Goal: Task Accomplishment & Management: Use online tool/utility

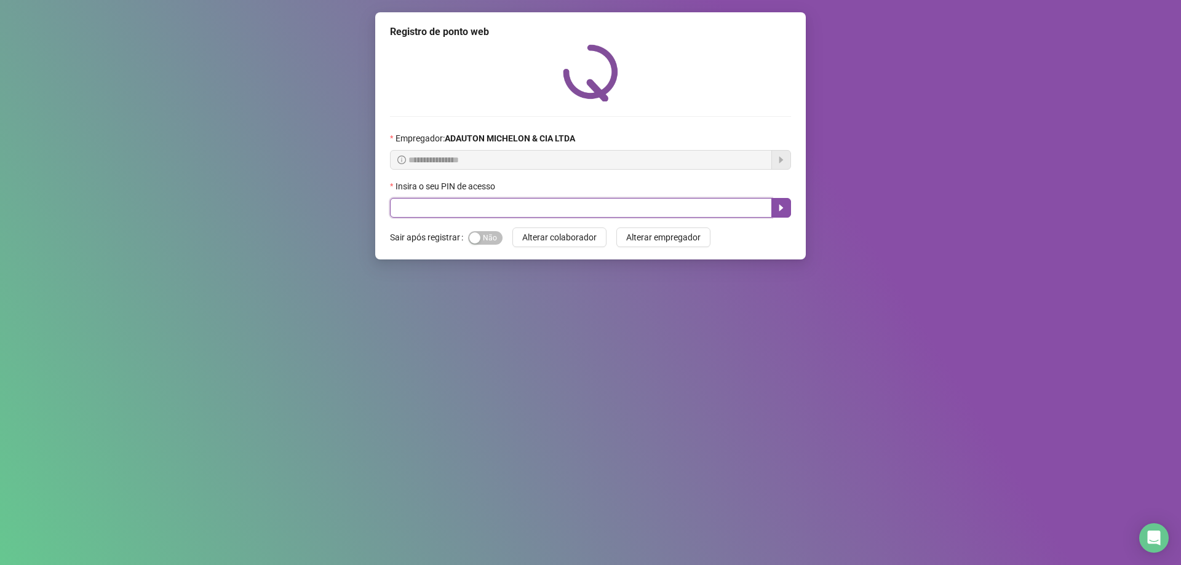
click at [522, 210] on input "text" at bounding box center [581, 208] width 382 height 20
type input "*****"
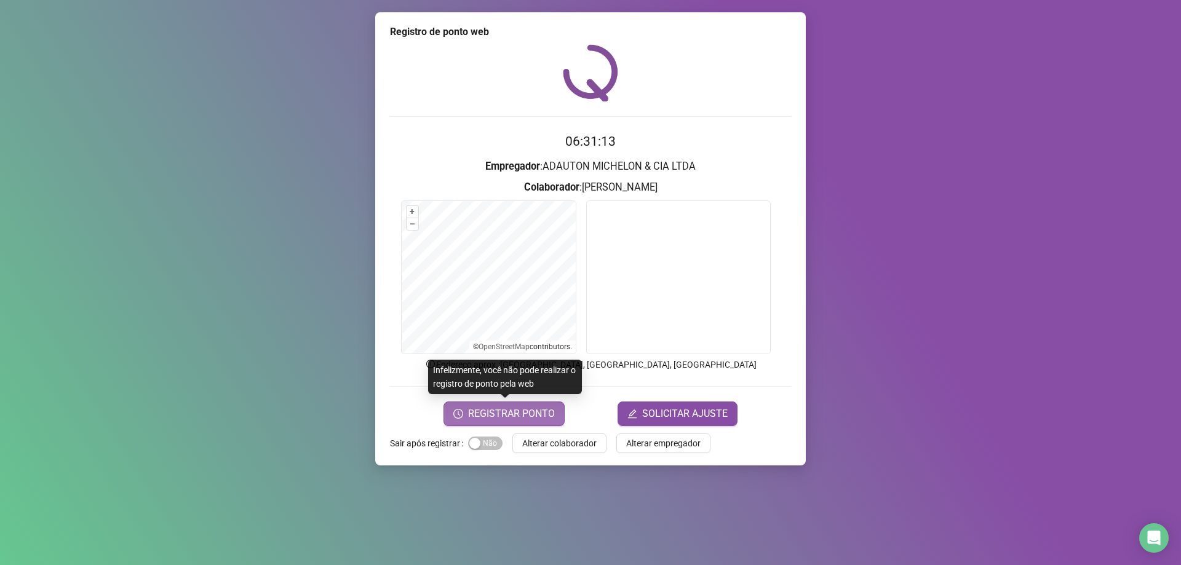
click at [520, 414] on span "REGISTRAR PONTO" at bounding box center [511, 413] width 87 height 15
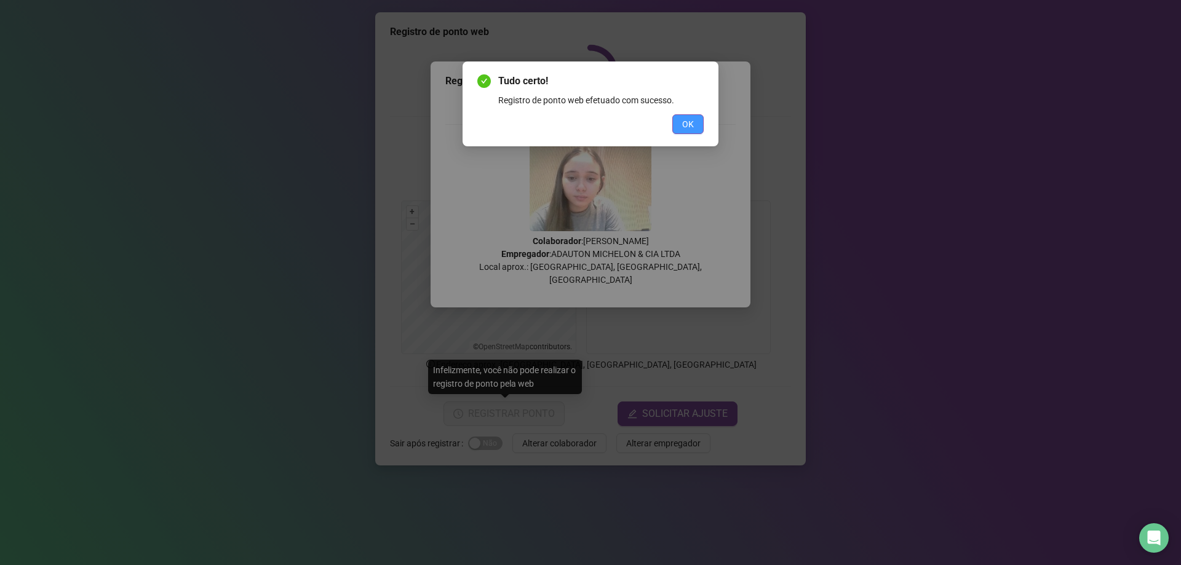
click at [689, 129] on span "OK" at bounding box center [688, 124] width 12 height 14
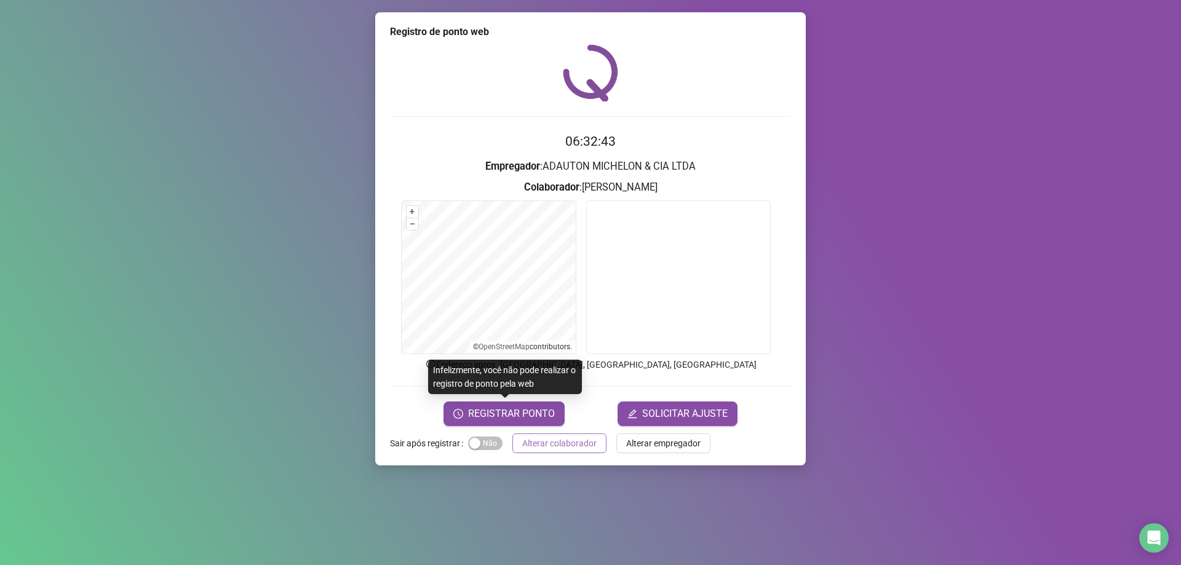
click at [572, 437] on span "Alterar colaborador" at bounding box center [559, 444] width 74 height 14
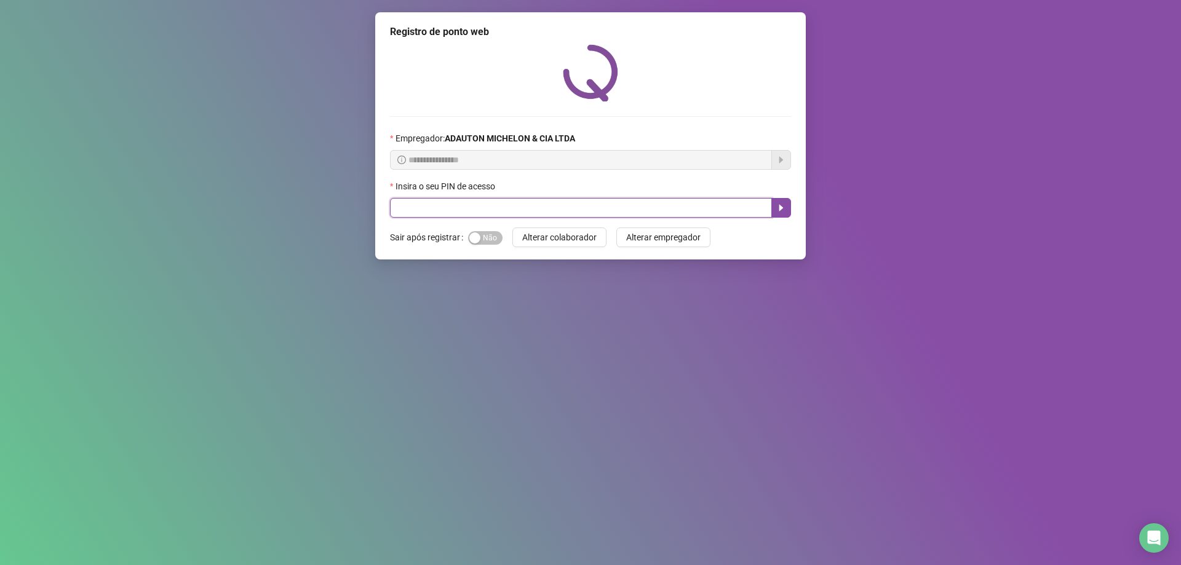
click at [533, 212] on input "text" at bounding box center [581, 208] width 382 height 20
click at [533, 208] on input "text" at bounding box center [581, 208] width 382 height 20
type input "*****"
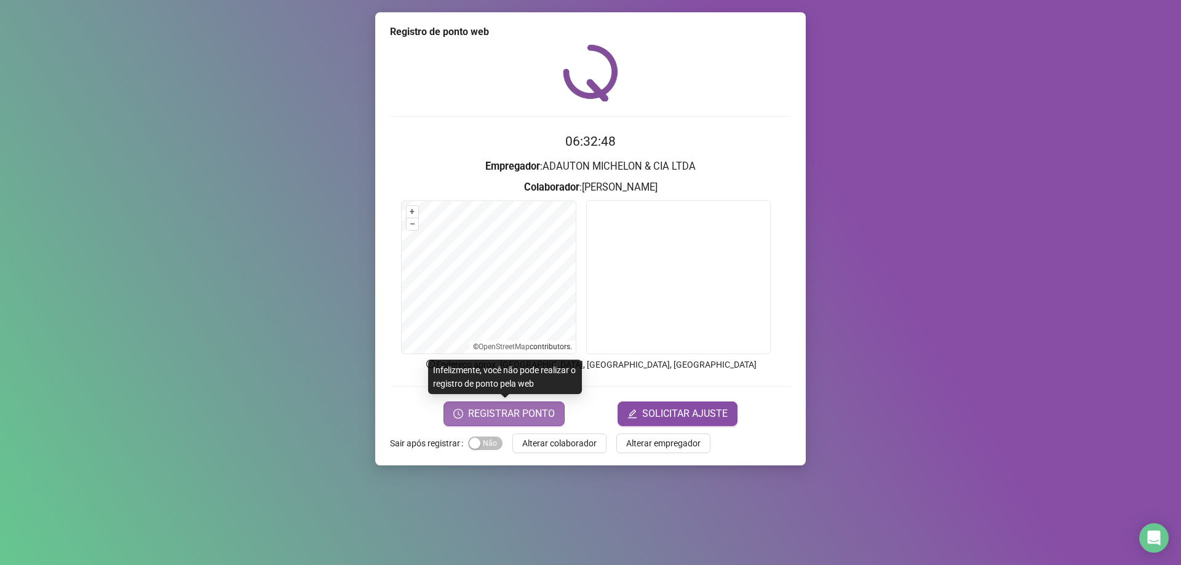
click at [539, 412] on span "REGISTRAR PONTO" at bounding box center [511, 413] width 87 height 15
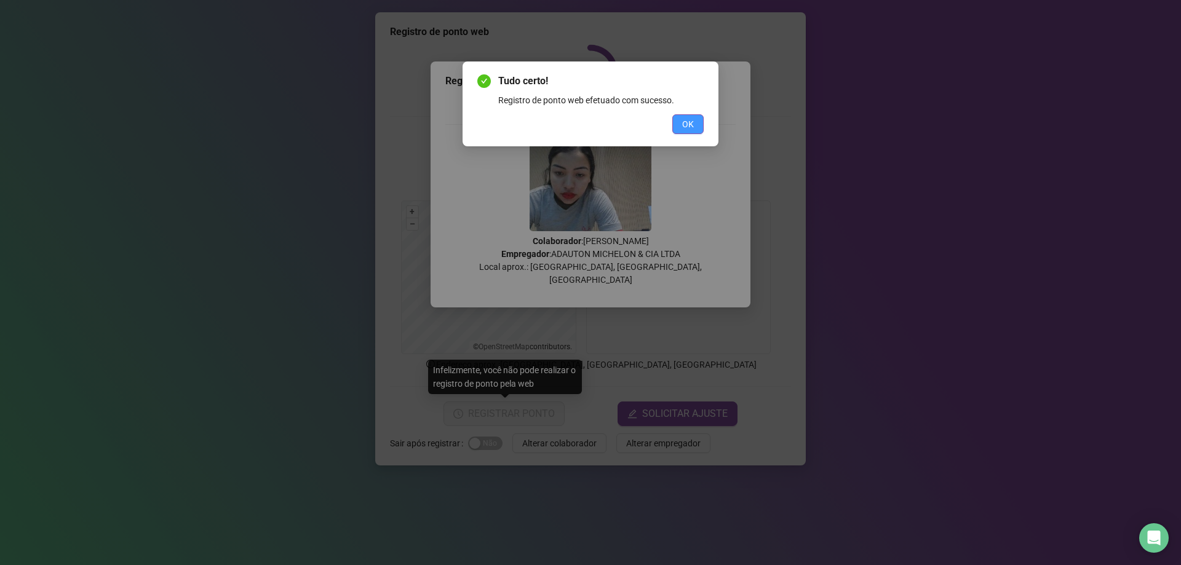
click at [686, 125] on span "OK" at bounding box center [688, 124] width 12 height 14
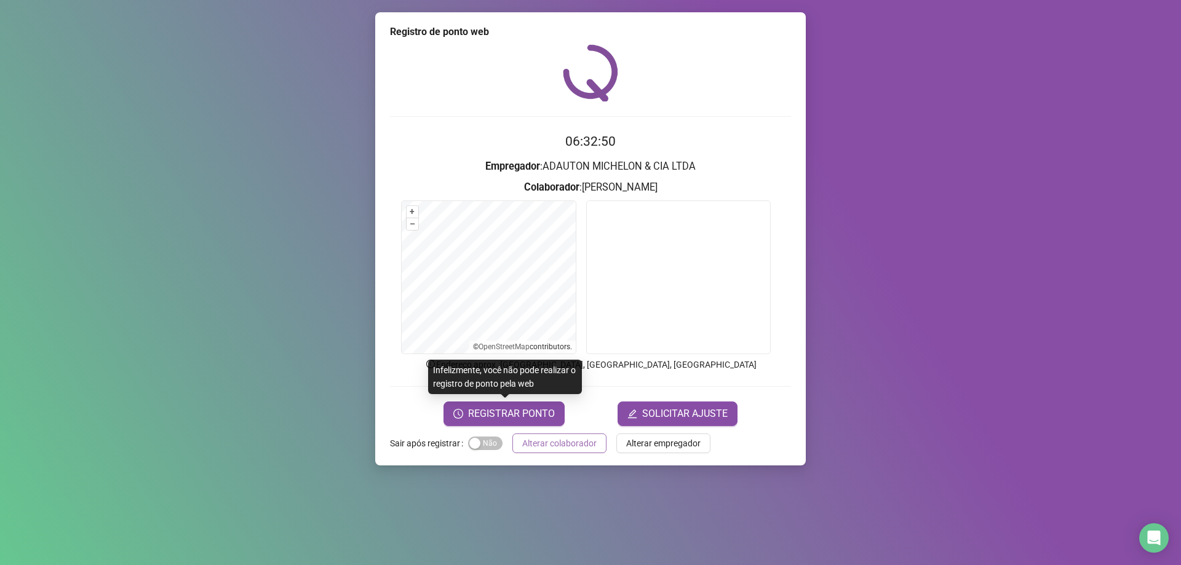
click at [600, 442] on button "Alterar colaborador" at bounding box center [559, 443] width 94 height 20
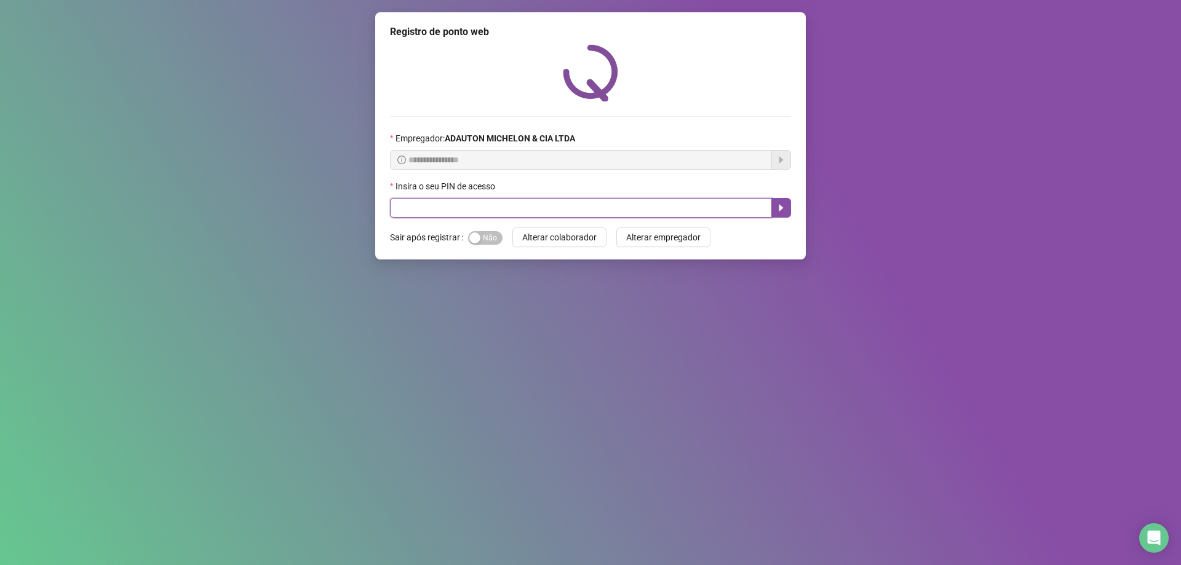
click at [560, 213] on input "text" at bounding box center [581, 208] width 382 height 20
type input "*****"
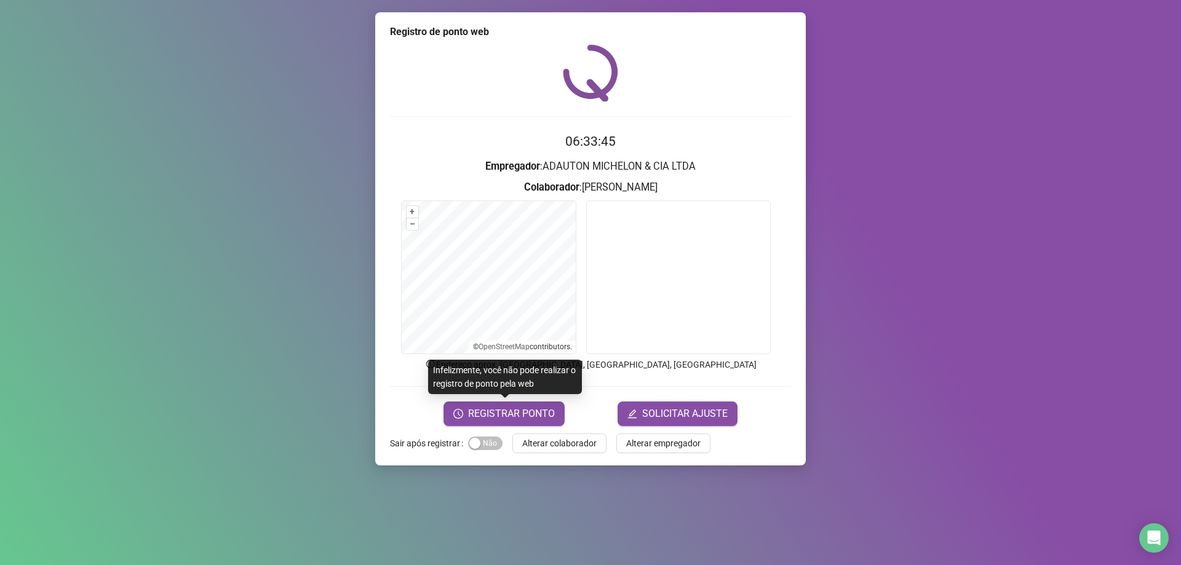
click at [519, 427] on div "Registro de ponto web 06:33:45 Empregador : [PERSON_NAME] & CIA LTDA Colaborado…" at bounding box center [590, 238] width 430 height 453
click at [541, 414] on span "REGISTRAR PONTO" at bounding box center [511, 413] width 87 height 15
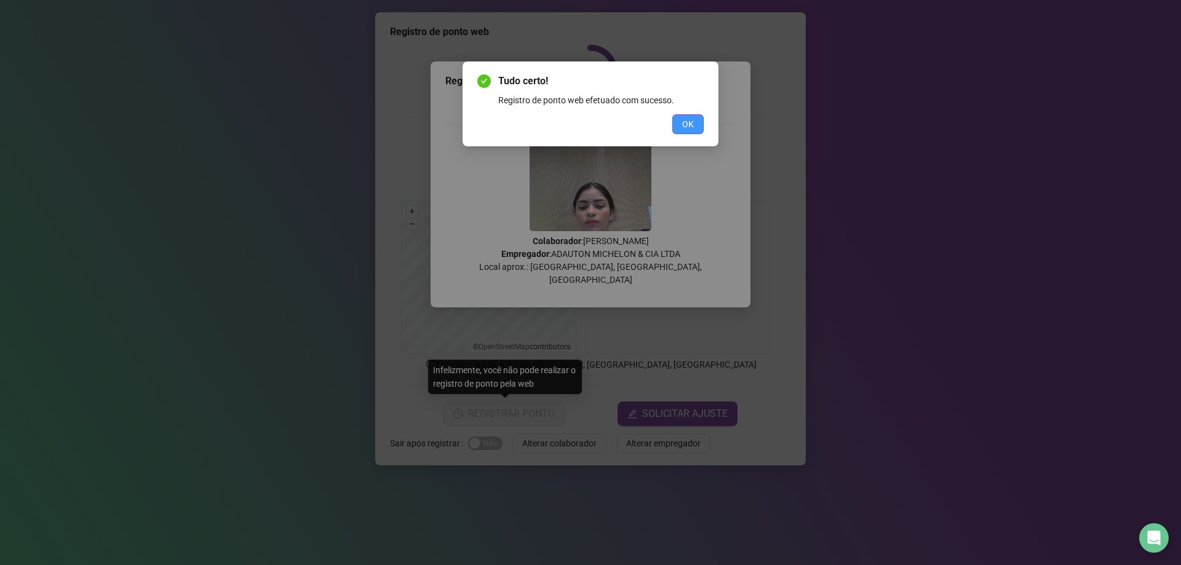
click at [683, 121] on span "OK" at bounding box center [688, 124] width 12 height 14
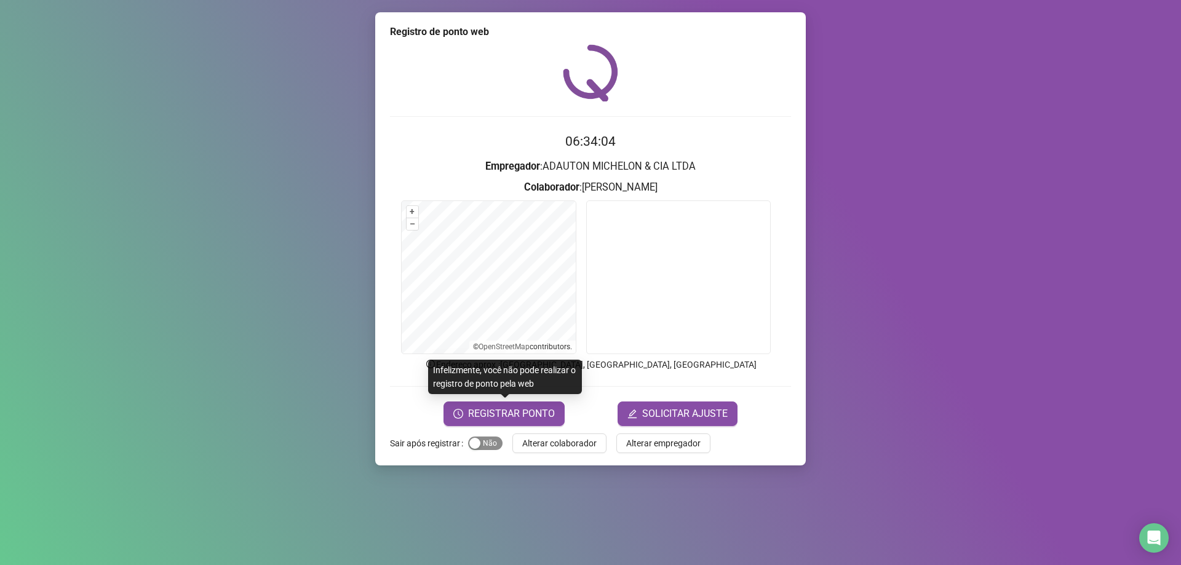
click at [481, 437] on div "Sim Não" at bounding box center [485, 443] width 34 height 14
click at [488, 443] on span "Sim Não" at bounding box center [485, 444] width 34 height 14
click at [549, 446] on span "Alterar colaborador" at bounding box center [559, 444] width 74 height 14
